Goal: Use online tool/utility: Utilize a website feature to perform a specific function

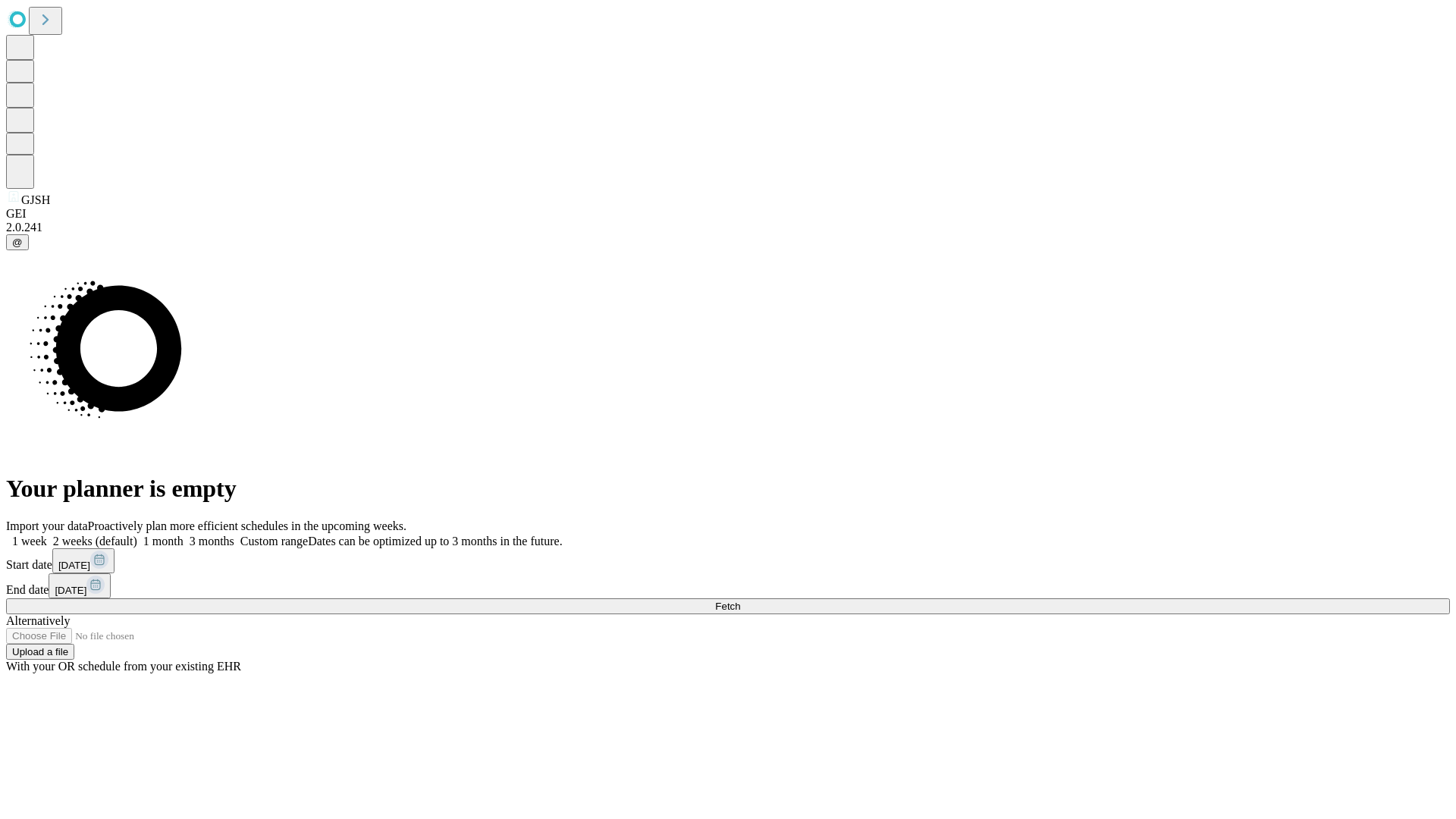
click at [740, 601] on span "Fetch" at bounding box center [728, 607] width 25 height 12
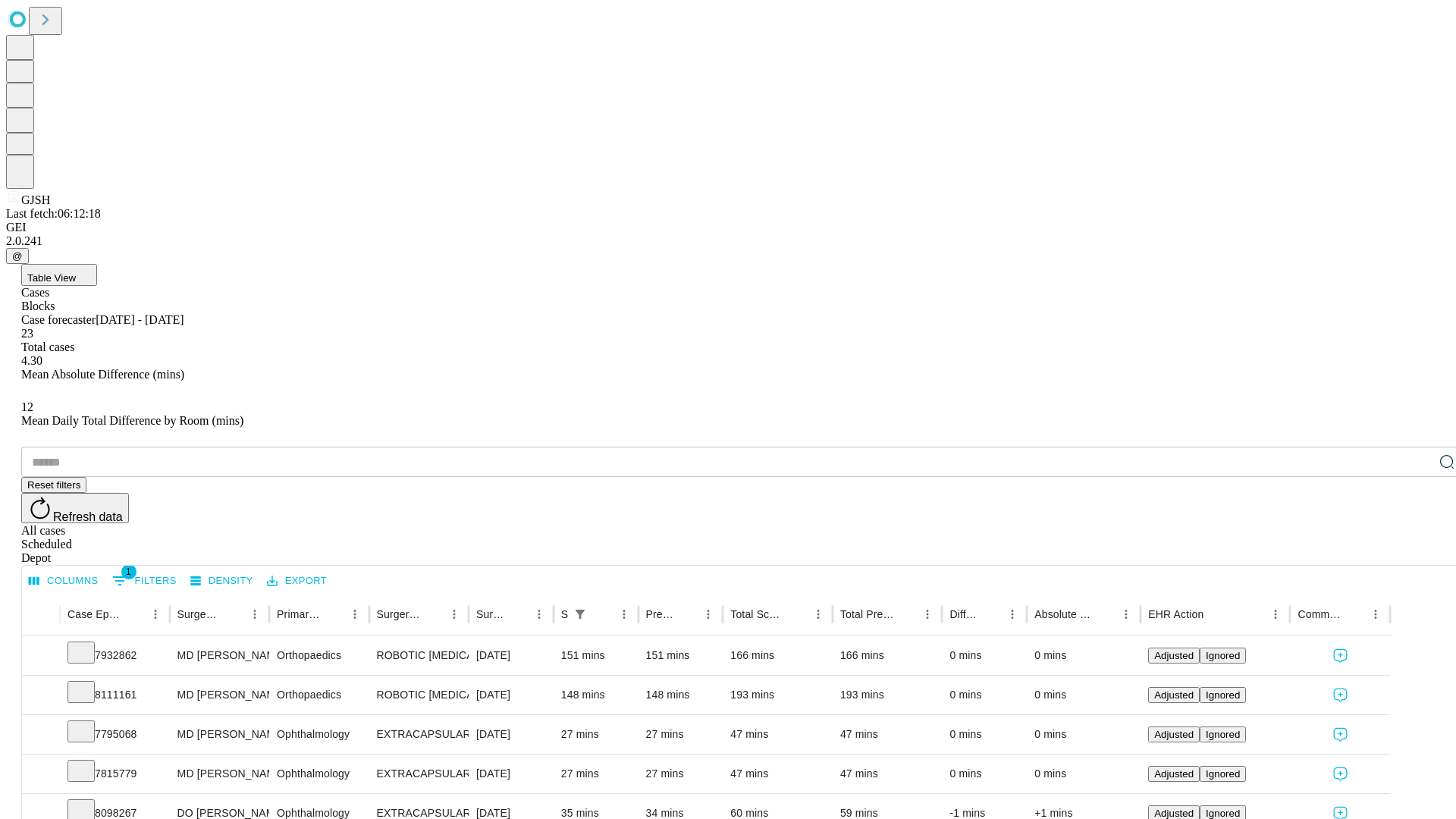
click at [76, 272] on span "Table View" at bounding box center [51, 278] width 49 height 12
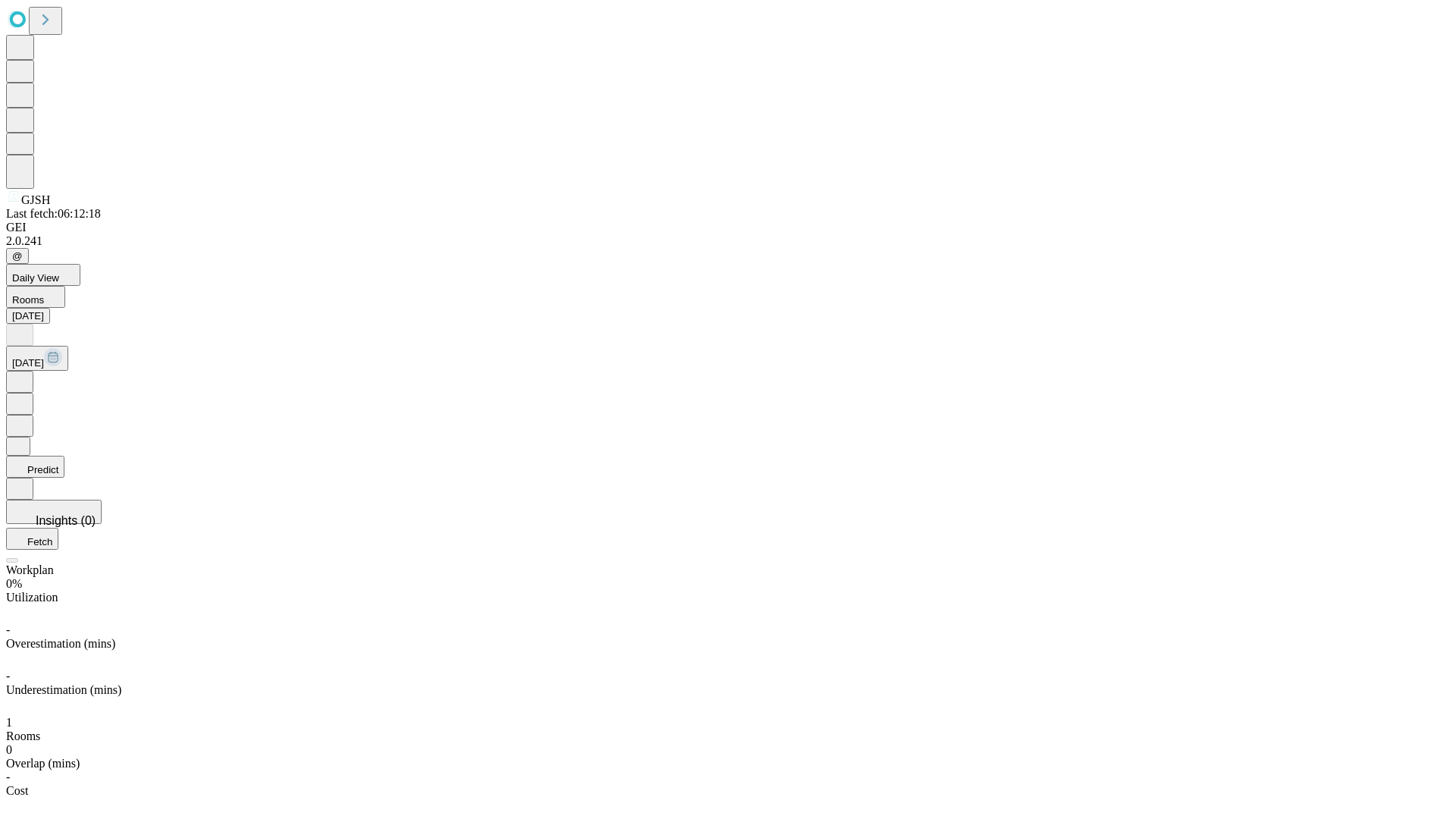
click at [64, 456] on button "Predict" at bounding box center [35, 467] width 58 height 22
